Goal: Use online tool/utility: Utilize a website feature to perform a specific function

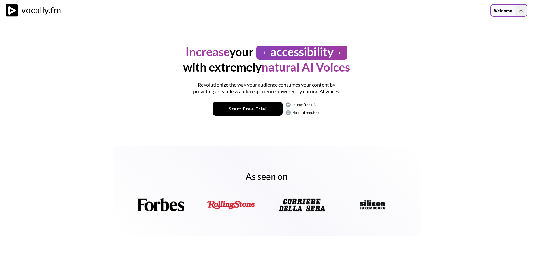
click at [521, 8] on img at bounding box center [521, 11] width 12 height 12
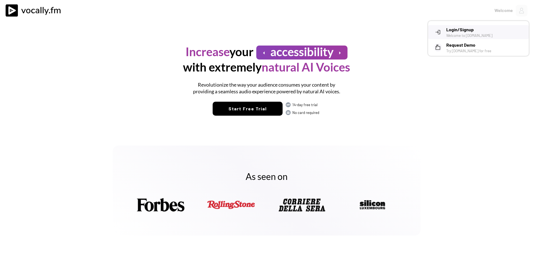
click at [470, 32] on h3 "Login/Signup" at bounding box center [485, 29] width 78 height 7
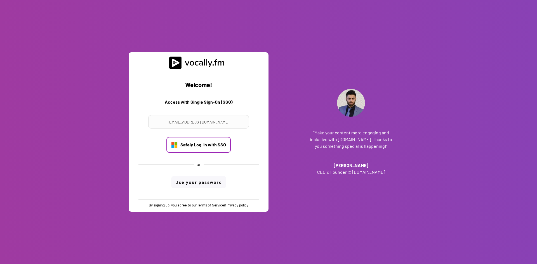
click at [209, 147] on div "Safely Log-In with SSO" at bounding box center [203, 145] width 46 height 6
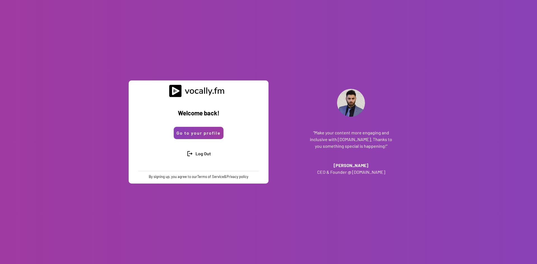
click at [490, 176] on div "Welcome back! Go to your profile Log Out Welcome! Access with Single Sign-On (S…" at bounding box center [268, 132] width 537 height 264
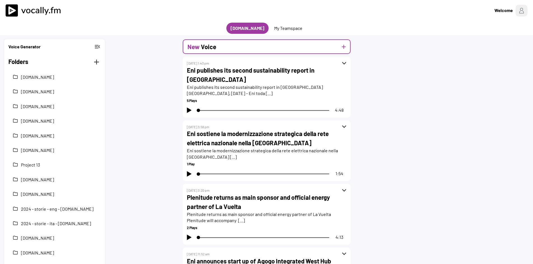
click at [256, 46] on div "New Voice add" at bounding box center [267, 46] width 168 height 15
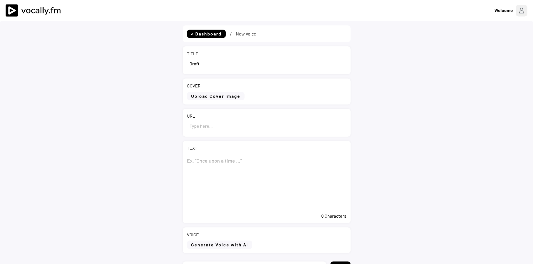
drag, startPoint x: 222, startPoint y: 63, endPoint x: 169, endPoint y: 65, distance: 52.3
click at [169, 65] on div "< Dashboard / New Voice TITLE COVER Upload Cover Image Clear Cover URL TEXT 0 C…" at bounding box center [266, 161] width 533 height 280
paste input "La bioraffineria di Gela celebra 60 anni di attività e trasformazione e guarda …"
type input "La bioraffineria di Gela celebra 60 anni di attività e trasformazione e guarda …"
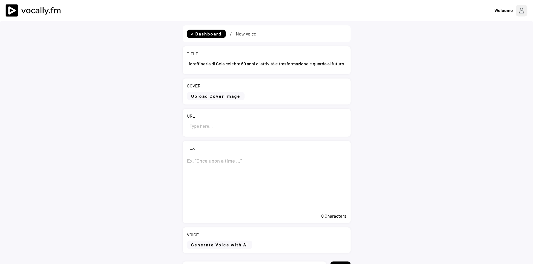
scroll to position [0, 0]
click at [195, 160] on textarea at bounding box center [266, 182] width 159 height 56
paste textarea "La bioraffineria di Gela celebra 60 anni di attività e trasformazione e guarda …"
type textarea "La bioraffineria di Gela celebra 60 anni di attività e trasformazione e guarda …"
click at [196, 125] on input "input" at bounding box center [266, 125] width 159 height 13
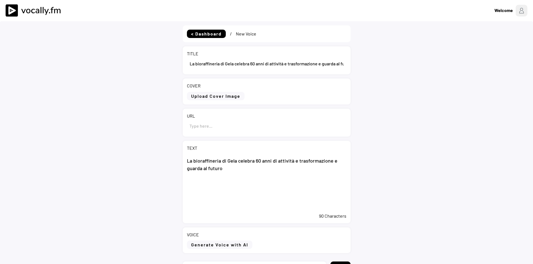
paste input "https://www.eni.com/it-IT/media/news/2025/10/la-bioraffineria-di-gela-celebra-6…"
type input "https://www.eni.com/it-IT/media/news/2025/10/la-bioraffineria-di-gela-celebra-6…"
click at [246, 196] on textarea "La bioraffineria di Gela celebra 60 anni di attività e trasformazione e guarda …" at bounding box center [266, 182] width 159 height 56
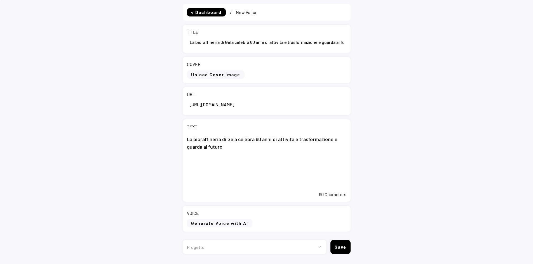
scroll to position [28, 0]
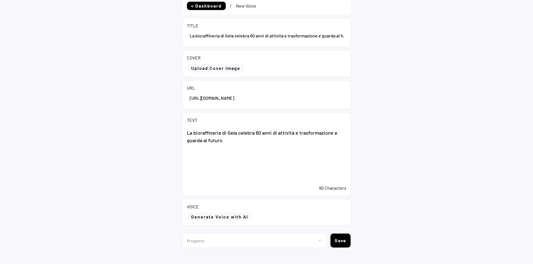
paste textarea "Gela, 3 ottobre 2025 - La Bioraffineria di Gela Enilive celebra quest’anno il s…"
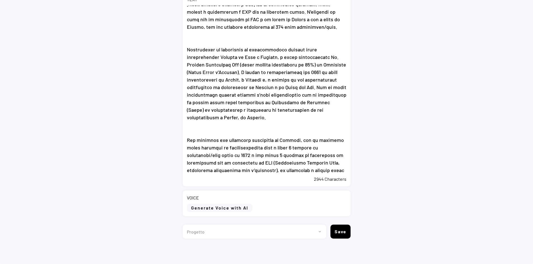
scroll to position [257, 0]
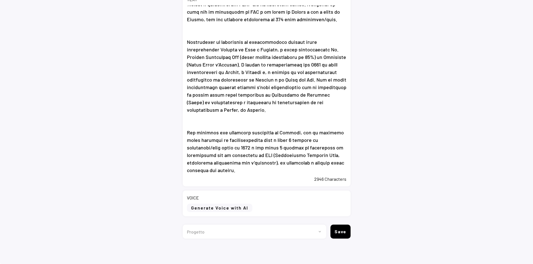
click at [245, 172] on textarea at bounding box center [266, 90] width 159 height 168
paste textarea "Inquadra il QR code per accedere al media kit"
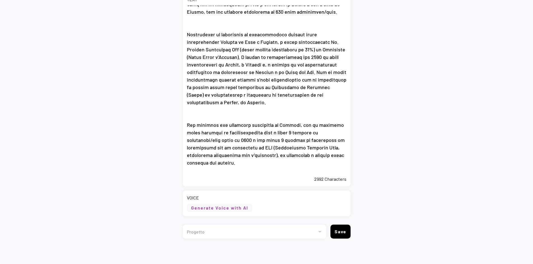
type textarea "La bioraffineria di Gela celebra 60 anni di attività e trasformazione e guarda …"
click at [234, 209] on button "Generate Voice with AI" at bounding box center [219, 208] width 65 height 8
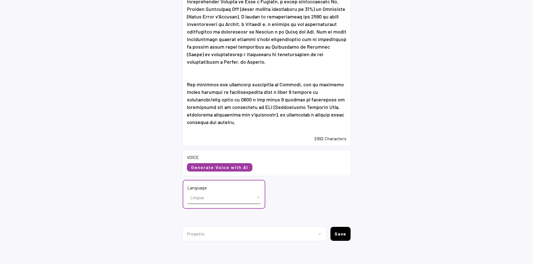
scroll to position [192, 0]
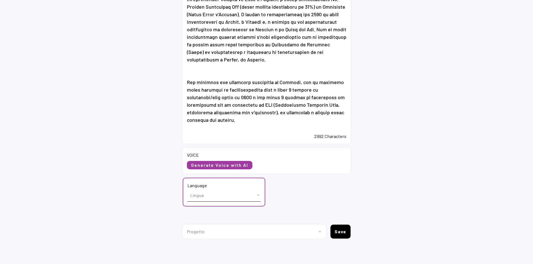
click at [208, 199] on select "Lingua English (US) French (France) Italian (Italy)" at bounding box center [223, 195] width 73 height 13
select select ""Italian (Italy)""
click at [187, 189] on select "Lingua English (US) French (France) Italian (Italy)" at bounding box center [223, 195] width 73 height 13
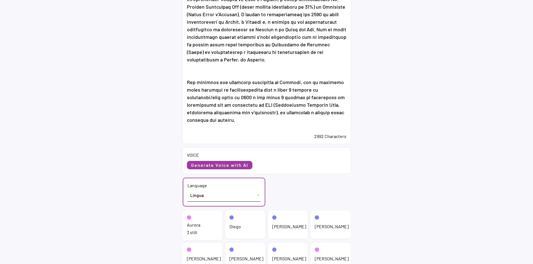
click at [203, 223] on div "Aurora 3 stili" at bounding box center [203, 225] width 40 height 29
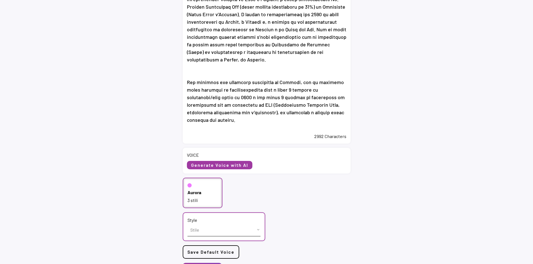
click at [215, 233] on select "Stile cheerful chat Default" at bounding box center [223, 230] width 73 height 13
select select ""chat""
click at [187, 224] on select "Stile cheerful chat Default" at bounding box center [223, 230] width 73 height 13
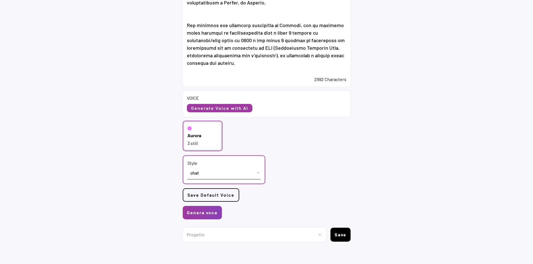
scroll to position [252, 0]
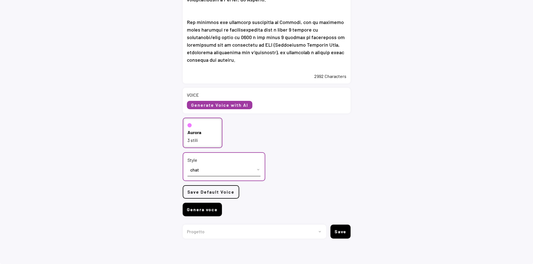
click at [206, 211] on button "Genera voce" at bounding box center [202, 209] width 39 height 13
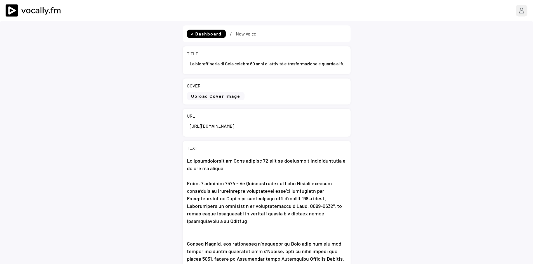
select select ""PLACEHOLDER_1427118222253""
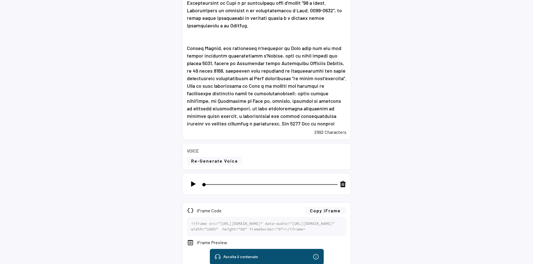
scroll to position [266, 0]
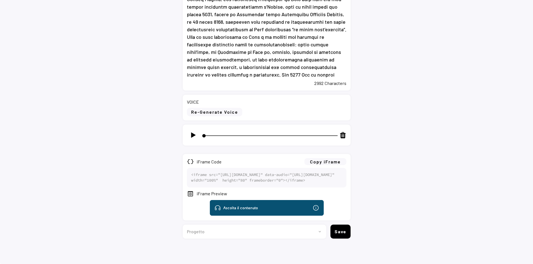
click at [195, 132] on img at bounding box center [193, 135] width 7 height 7
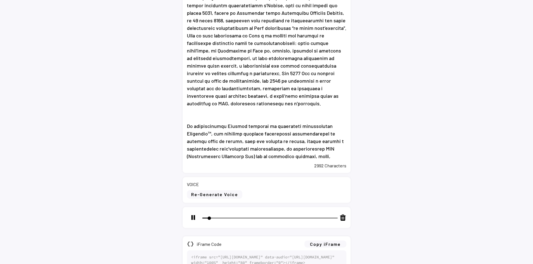
scroll to position [224, 0]
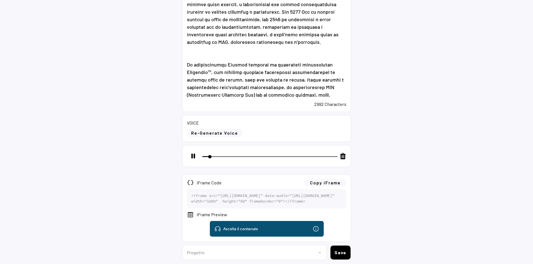
click at [192, 160] on div at bounding box center [193, 156] width 13 height 13
type input "9"
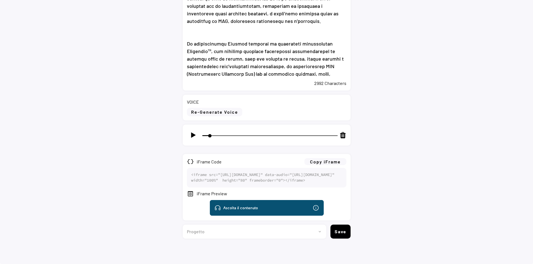
scroll to position [266, 0]
click at [329, 158] on button "Copy iFrame" at bounding box center [325, 161] width 42 height 7
click at [251, 231] on select "Progetto 2023 - cs - eng - [DOMAIN_NAME] 2023 - cs - ita - [DOMAIN_NAME] 2023 -…" at bounding box center [252, 232] width 139 height 14
select select ""1348695171700984260__LOOKUP__1736529585216x422194726936772600""
click at [183, 225] on select "Progetto 2023 - cs - eng - [DOMAIN_NAME] 2023 - cs - ita - [DOMAIN_NAME] 2023 -…" at bounding box center [252, 232] width 139 height 14
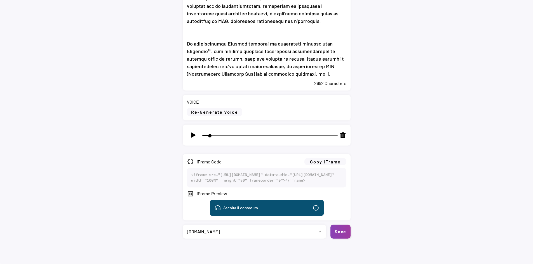
click at [346, 233] on button "Save" at bounding box center [340, 232] width 20 height 14
